Goal: Task Accomplishment & Management: Manage account settings

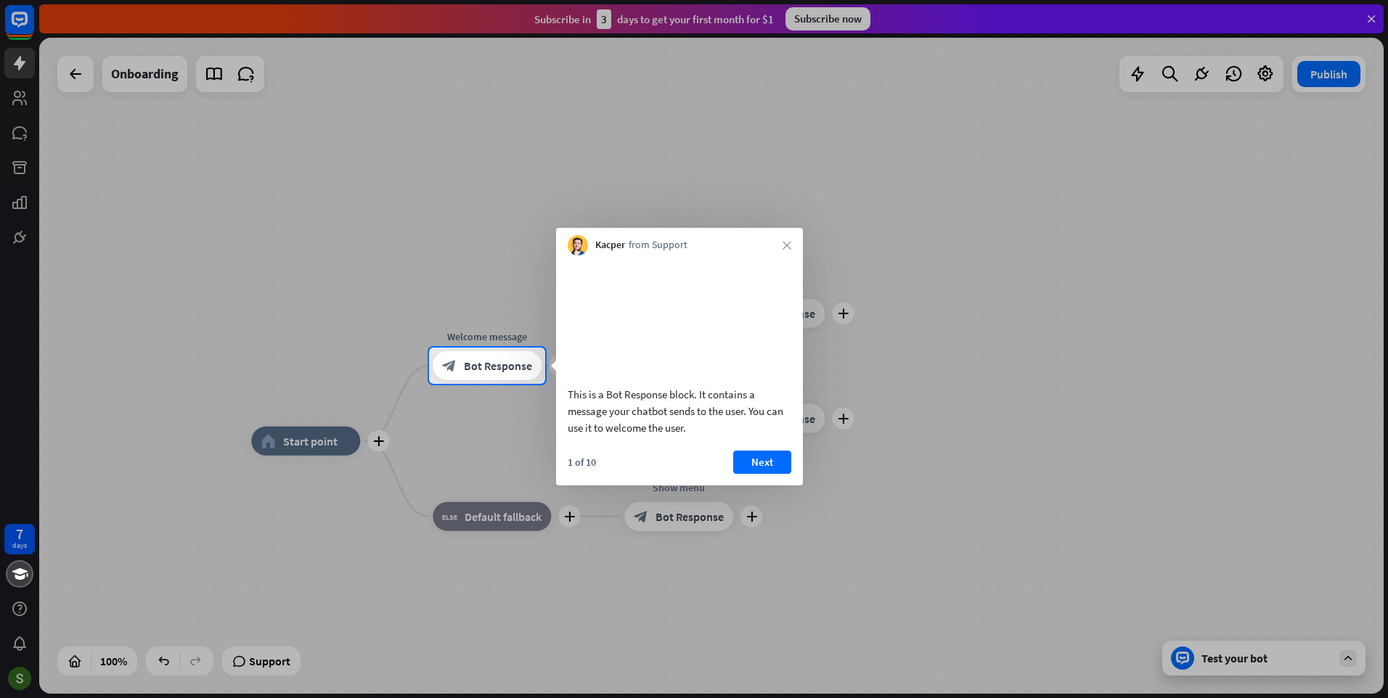
click at [15, 676] on div at bounding box center [694, 541] width 1388 height 314
click at [377, 533] on div at bounding box center [694, 541] width 1388 height 314
click at [788, 245] on icon "close" at bounding box center [786, 245] width 9 height 9
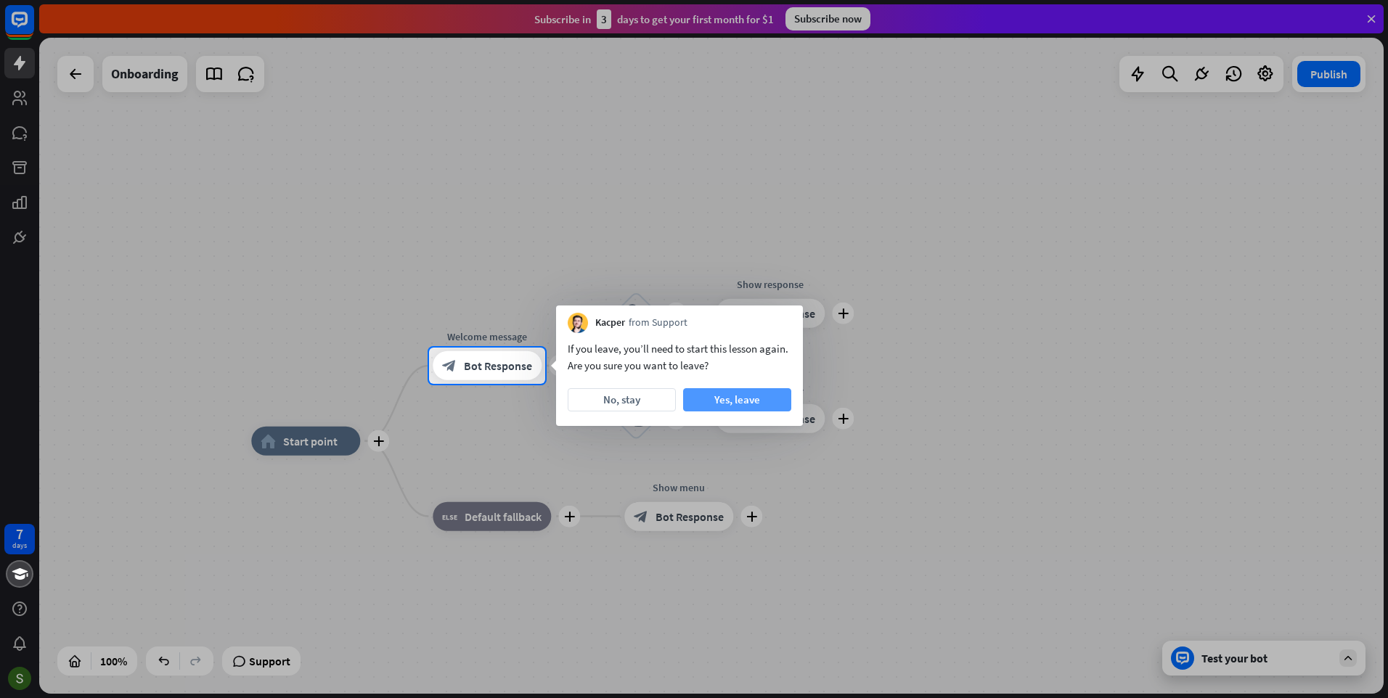
click at [727, 398] on button "Yes, leave" at bounding box center [737, 399] width 108 height 23
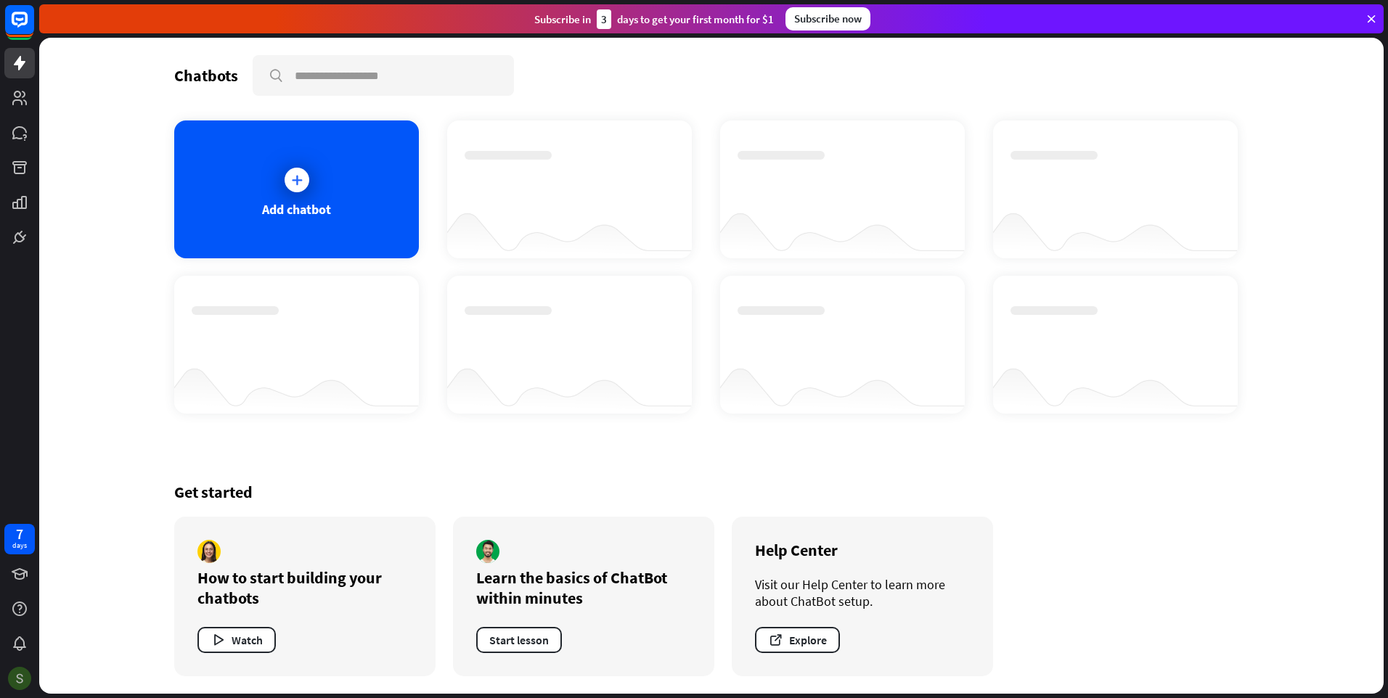
click at [9, 670] on div at bounding box center [19, 678] width 30 height 30
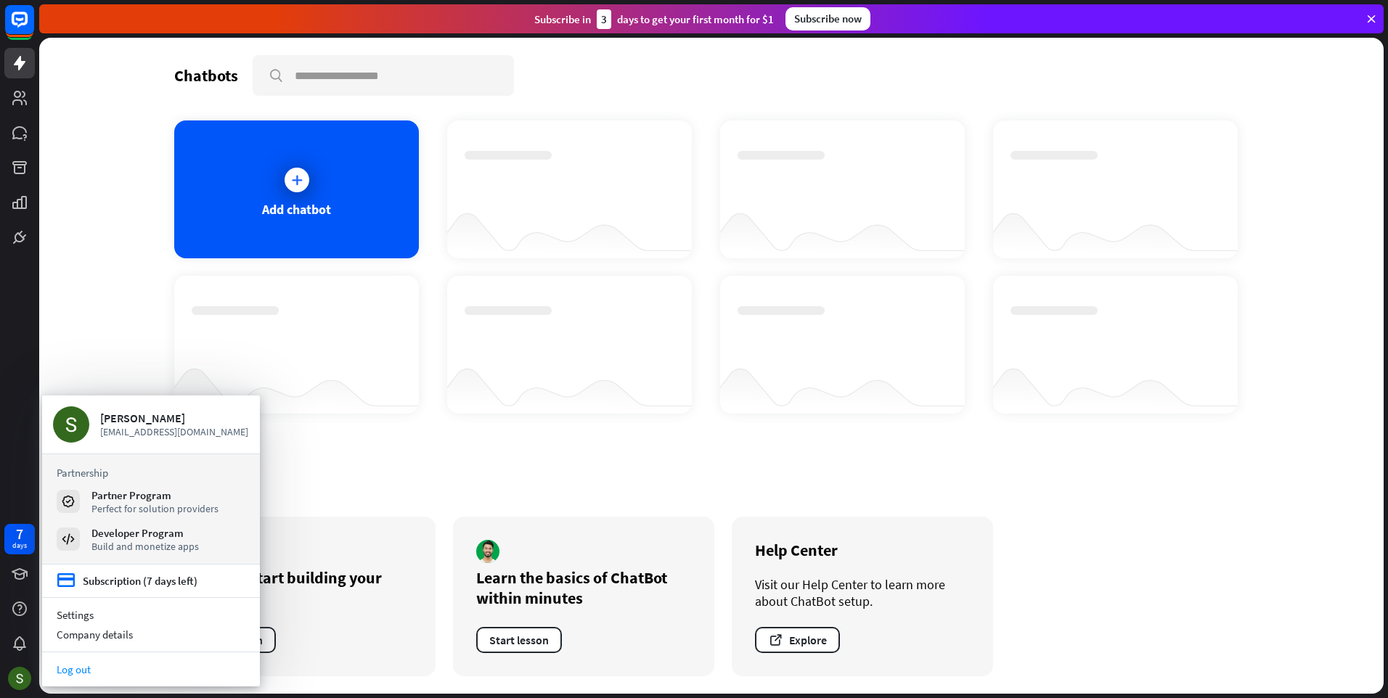
click at [144, 674] on link "Log out" at bounding box center [151, 670] width 218 height 20
